Goal: Use online tool/utility: Utilize a website feature to perform a specific function

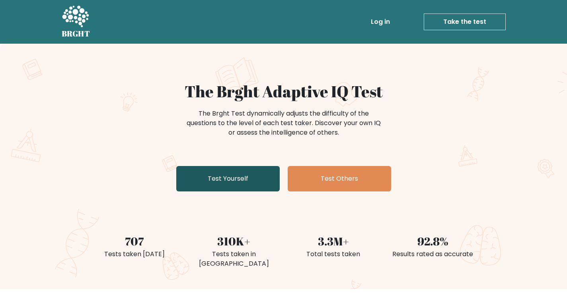
click at [256, 184] on link "Test Yourself" at bounding box center [227, 178] width 103 height 25
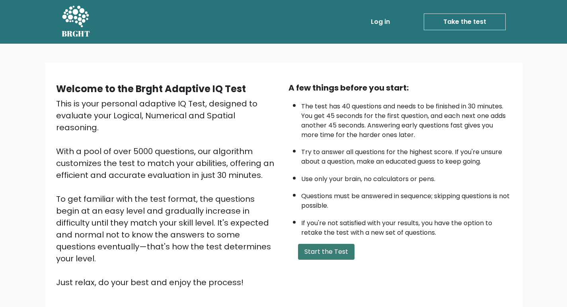
click at [316, 248] on button "Start the Test" at bounding box center [326, 252] width 56 height 16
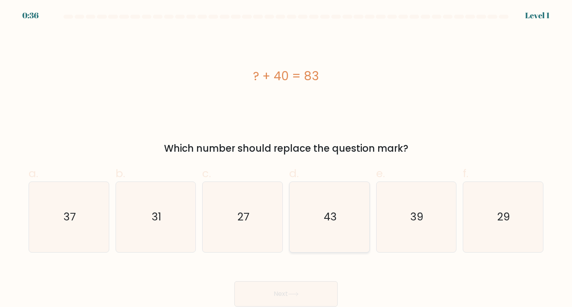
click at [312, 211] on icon "43" at bounding box center [330, 217] width 70 height 70
click at [287, 159] on input "d. 43" at bounding box center [286, 156] width 0 height 5
radio input "true"
click at [297, 283] on button "Next" at bounding box center [286, 293] width 103 height 25
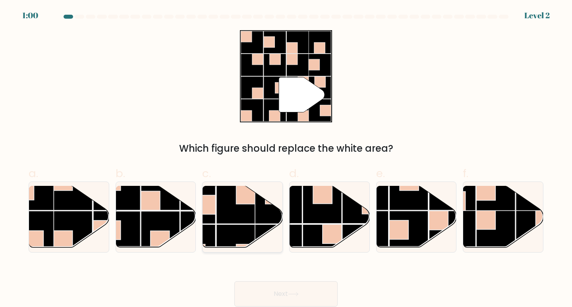
click at [248, 211] on rect at bounding box center [236, 204] width 39 height 39
click at [286, 159] on input "c." at bounding box center [286, 156] width 0 height 5
radio input "true"
click at [297, 291] on button "Next" at bounding box center [286, 293] width 103 height 25
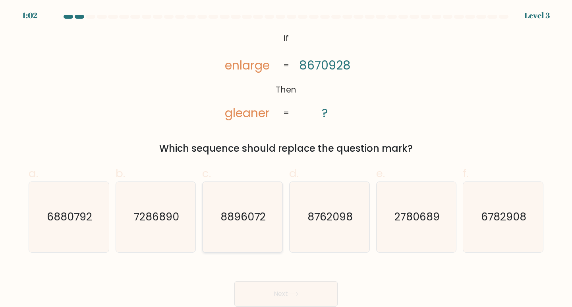
click at [250, 209] on icon "8896072" at bounding box center [243, 217] width 70 height 70
click at [286, 159] on input "c. 8896072" at bounding box center [286, 156] width 0 height 5
radio input "true"
click at [340, 211] on text "8762098" at bounding box center [330, 217] width 45 height 15
click at [287, 159] on input "d. 8762098" at bounding box center [286, 156] width 0 height 5
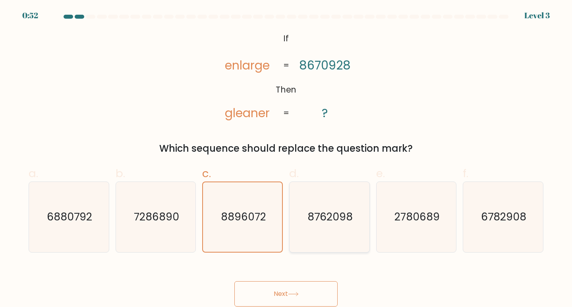
radio input "true"
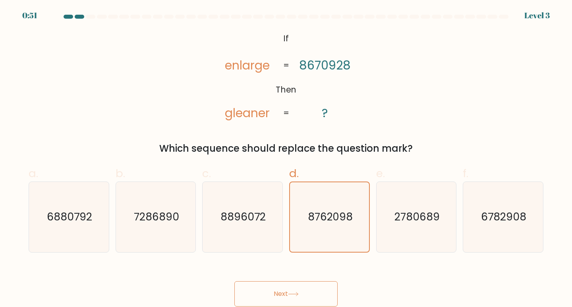
click at [295, 291] on button "Next" at bounding box center [286, 293] width 103 height 25
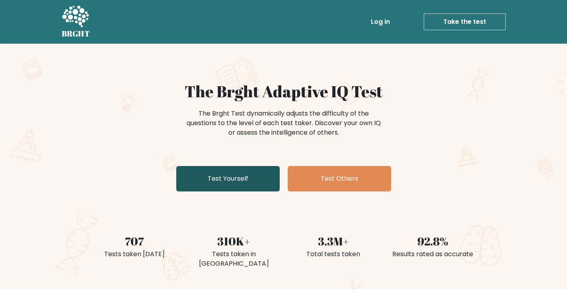
click at [221, 190] on link "Test Yourself" at bounding box center [227, 178] width 103 height 25
click at [220, 180] on link "Test Yourself" at bounding box center [227, 178] width 103 height 25
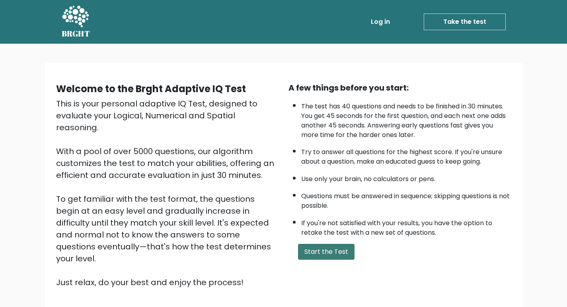
click at [332, 252] on button "Start the Test" at bounding box center [326, 252] width 56 height 16
